Goal: Information Seeking & Learning: Learn about a topic

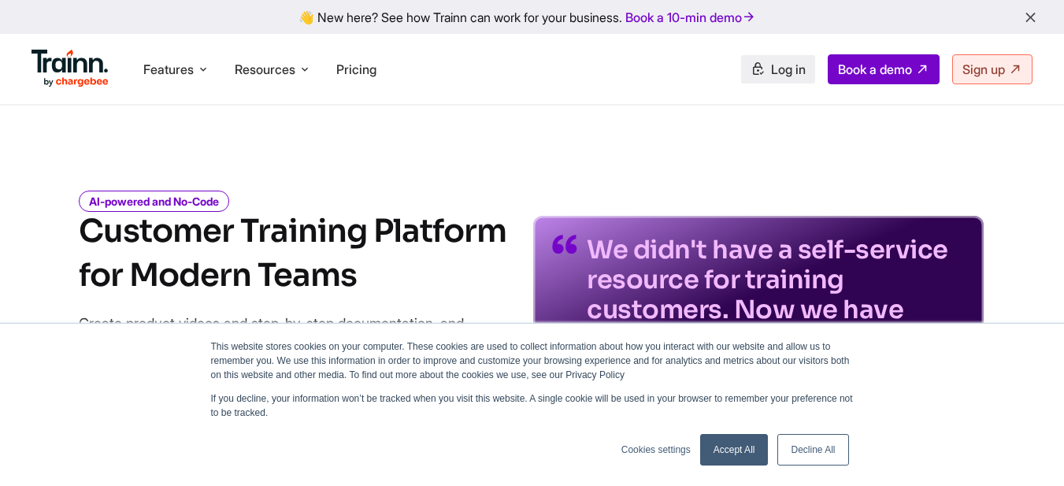
click at [777, 59] on link "Log in" at bounding box center [778, 69] width 74 height 28
click at [968, 58] on link "Sign up" at bounding box center [992, 69] width 80 height 30
click at [732, 445] on link "Accept All" at bounding box center [734, 449] width 68 height 31
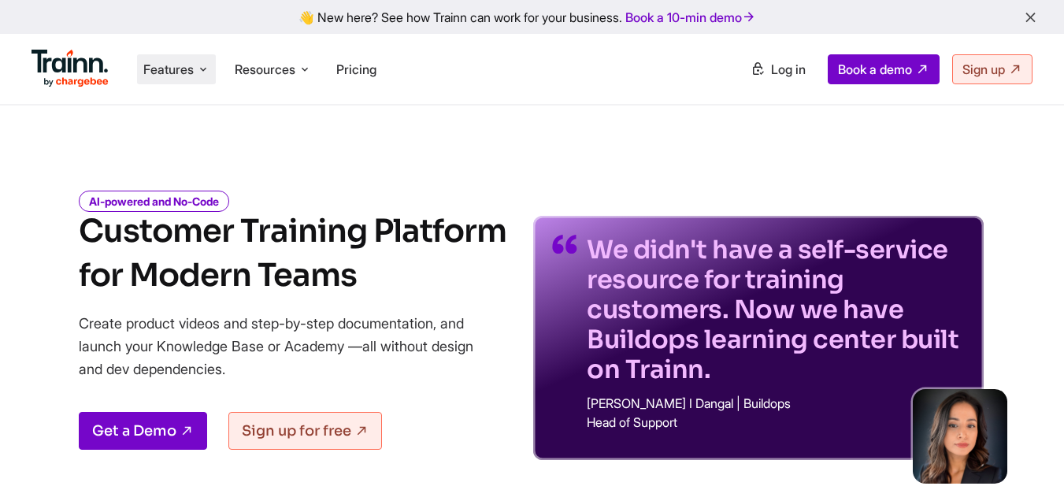
click at [176, 76] on span "Features" at bounding box center [168, 69] width 50 height 17
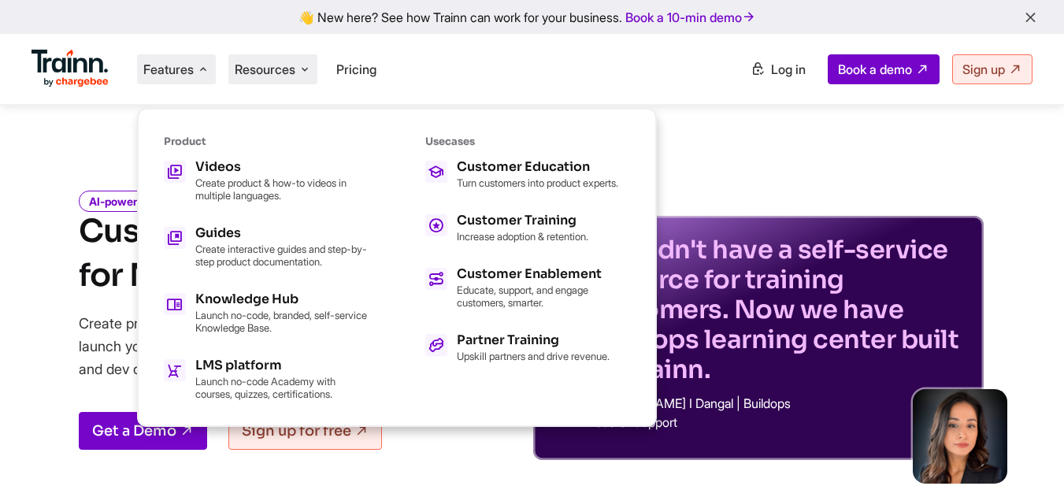
click at [289, 73] on span "Resources" at bounding box center [265, 69] width 61 height 17
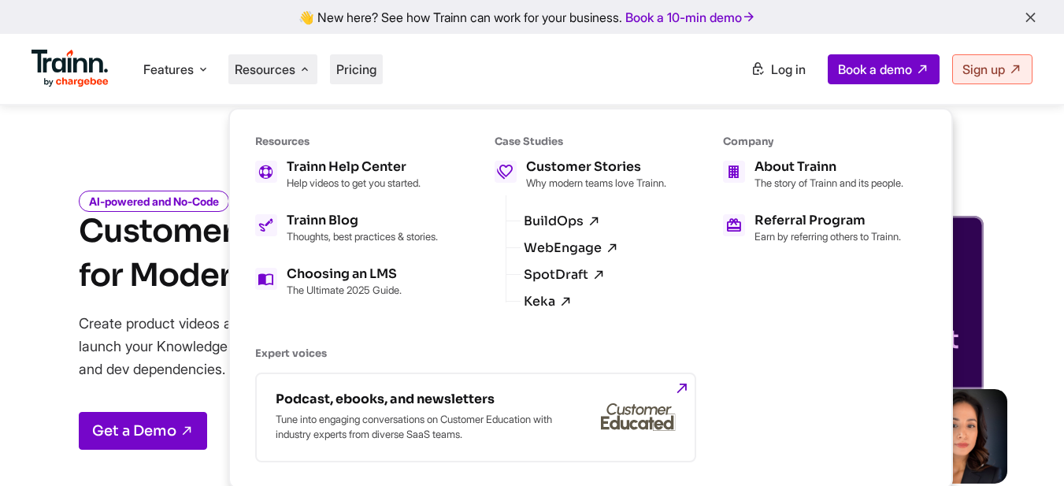
click at [363, 76] on span "Pricing" at bounding box center [356, 69] width 40 height 16
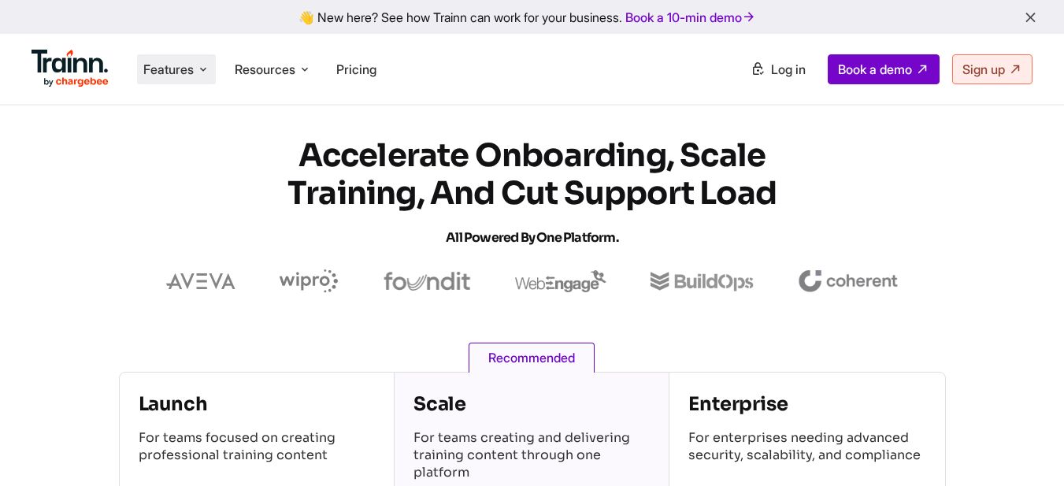
click at [179, 75] on span "Features" at bounding box center [168, 69] width 50 height 17
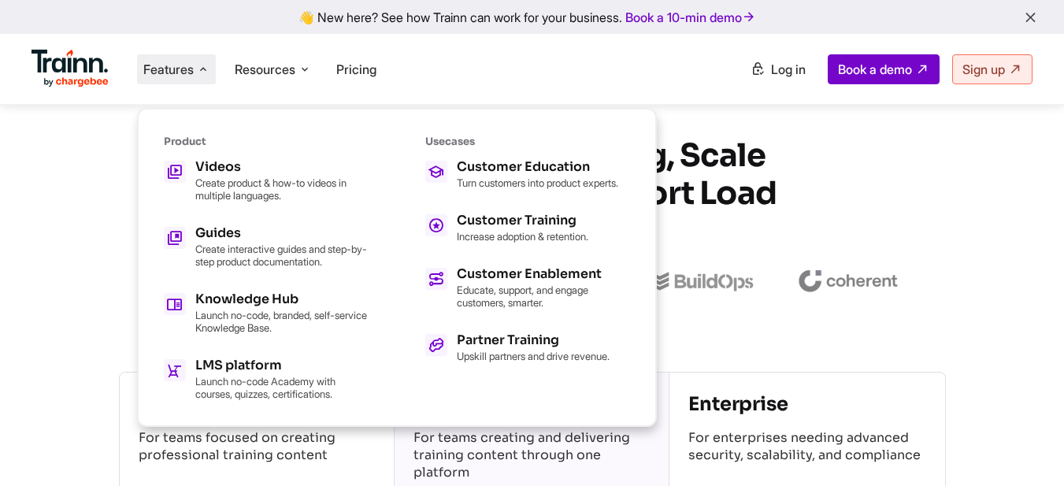
click at [85, 61] on img at bounding box center [69, 69] width 77 height 38
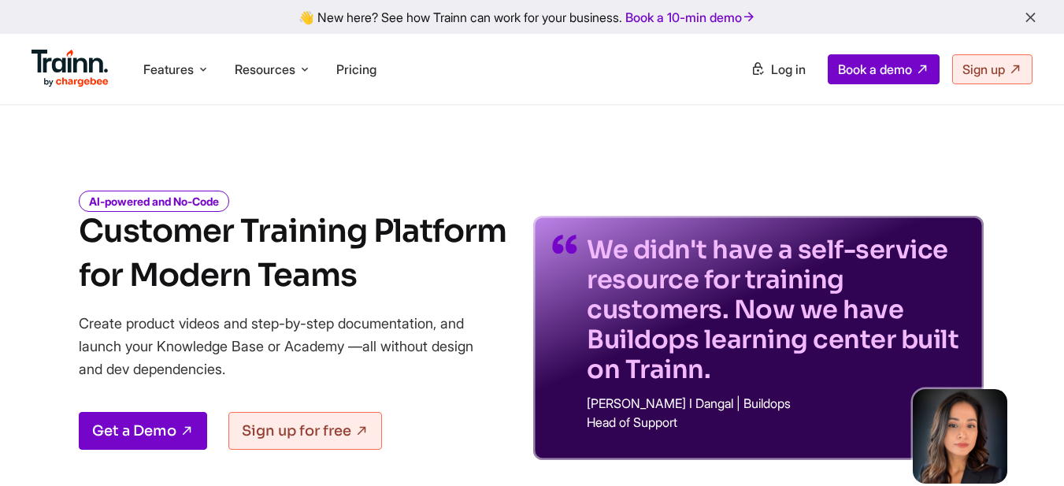
click at [1027, 17] on icon "button" at bounding box center [1030, 17] width 17 height 17
